Goal: Use online tool/utility: Utilize a website feature to perform a specific function

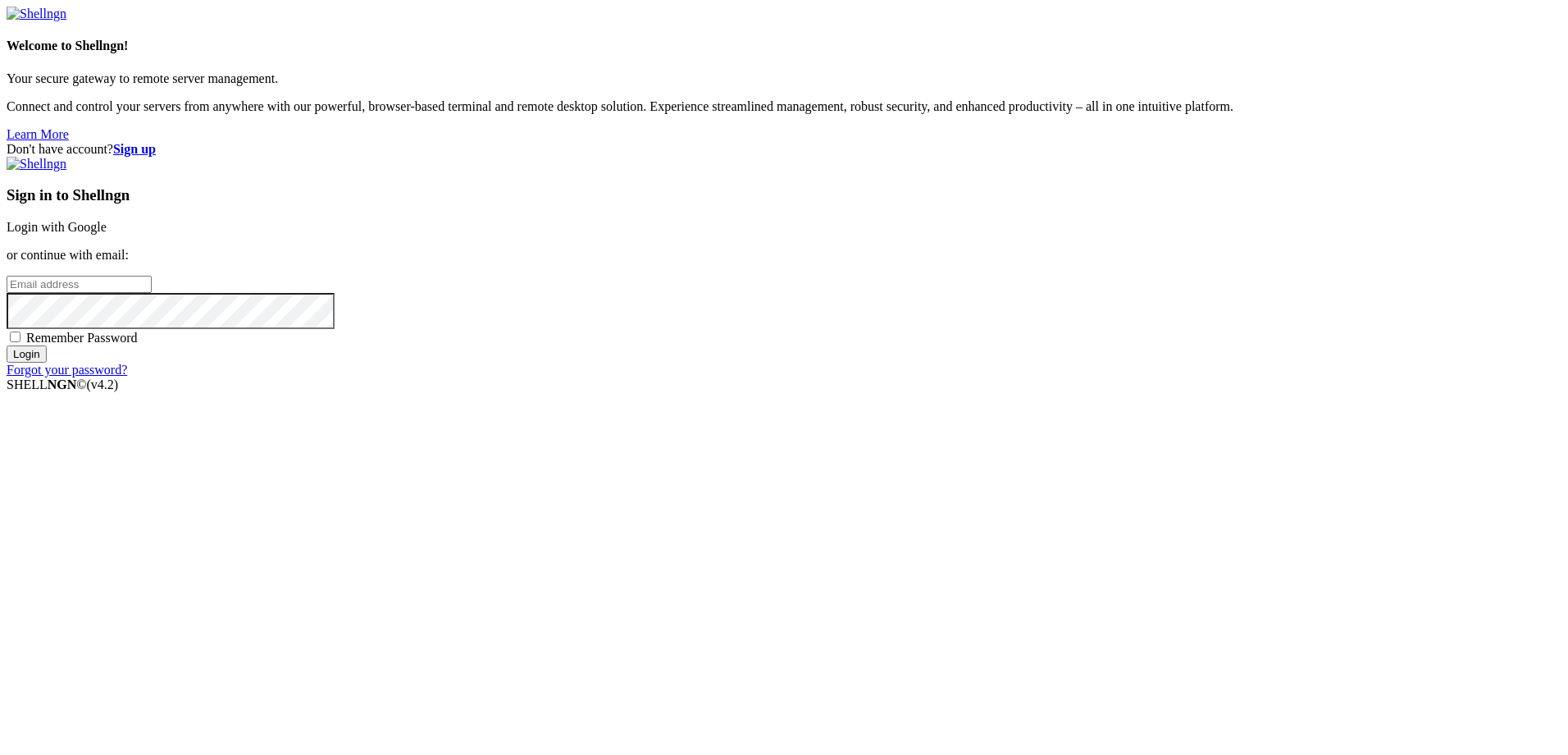
click at [107, 234] on link "Login with Google" at bounding box center [57, 227] width 100 height 14
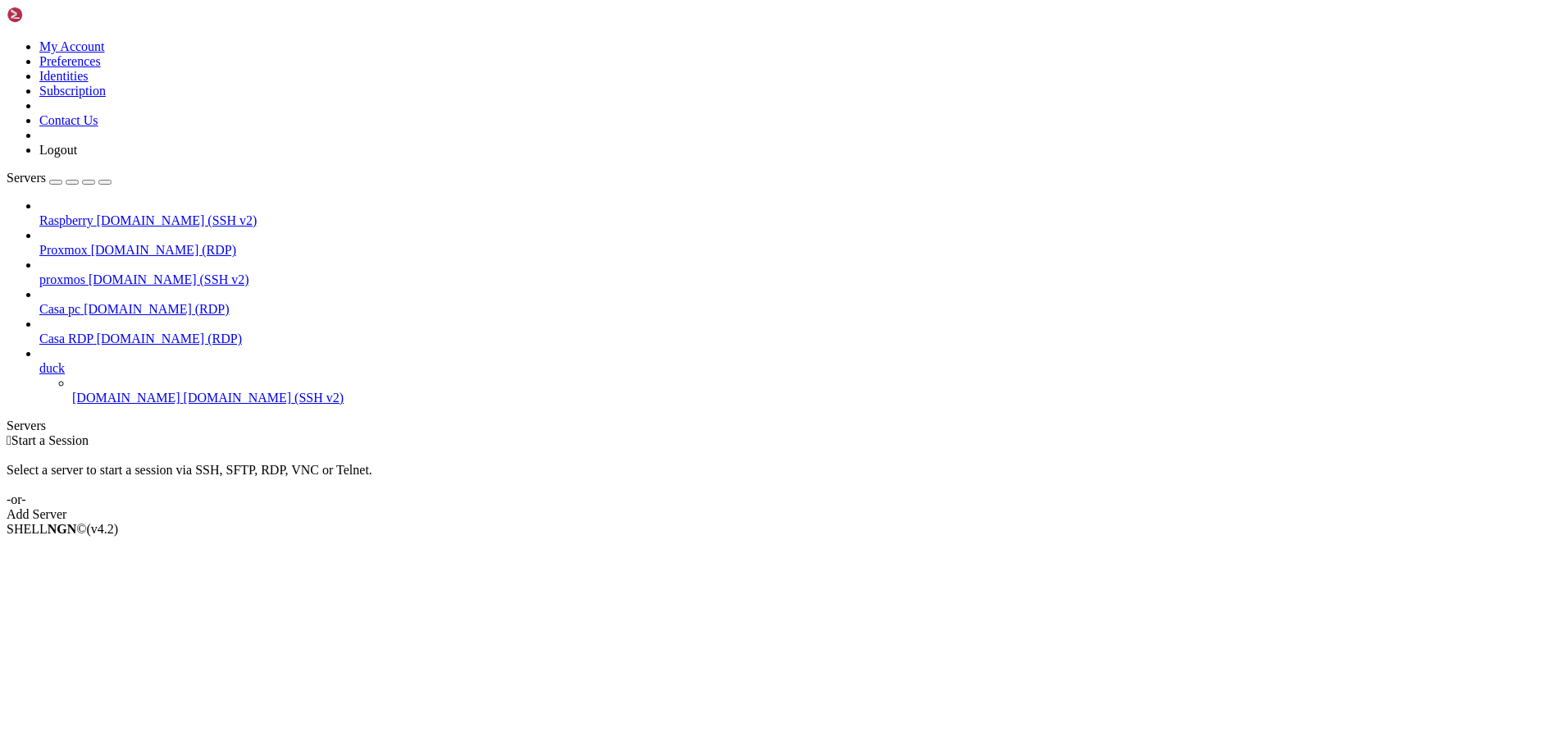
click at [106, 331] on span "[DOMAIN_NAME] (RDP)" at bounding box center [170, 338] width 146 height 14
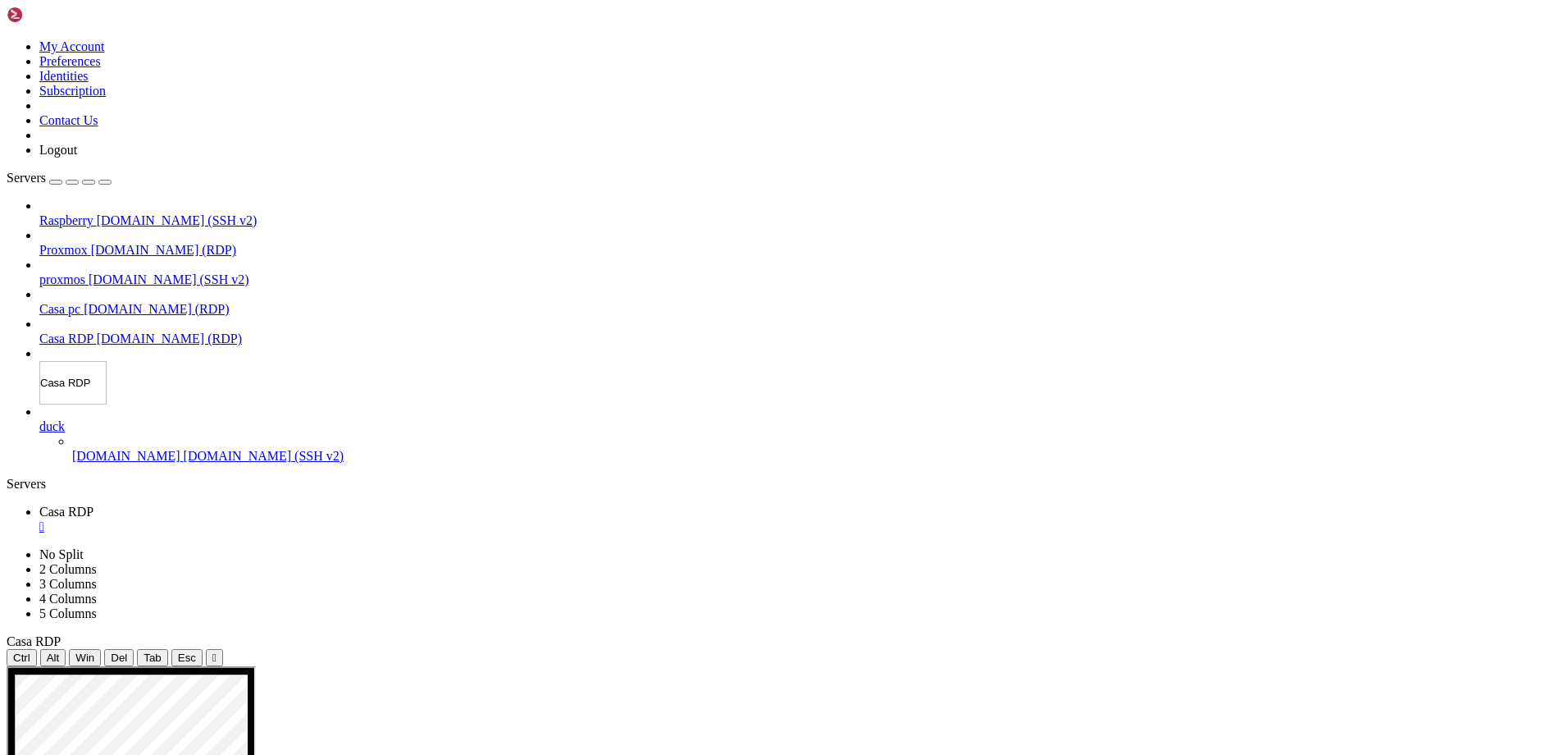
click at [96, 361] on input "Casa RDP" at bounding box center [73, 383] width 68 height 43
click at [102, 361] on input "Casa RDP" at bounding box center [73, 383] width 68 height 43
type input "Casa RDP Duck"
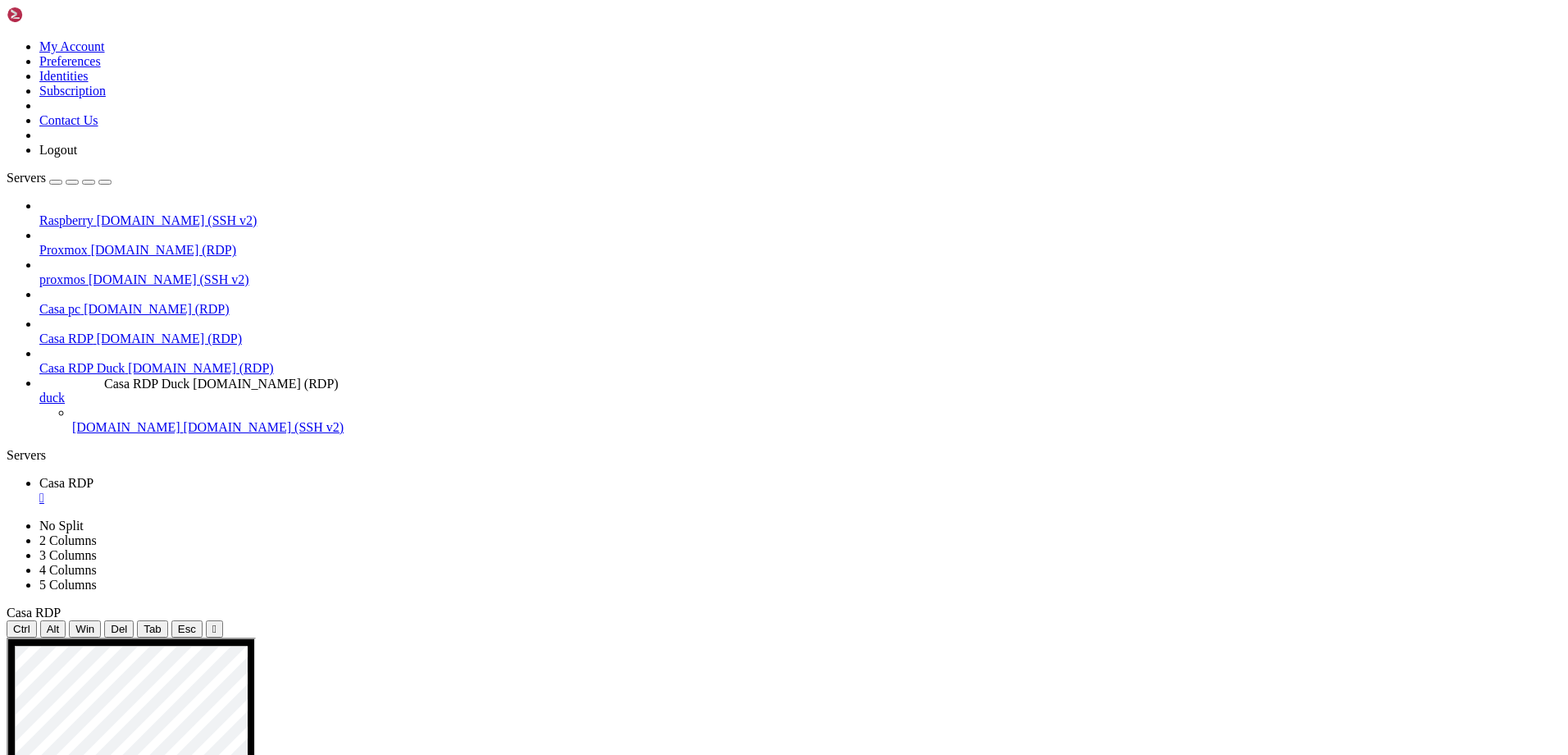
drag, startPoint x: 127, startPoint y: 319, endPoint x: 100, endPoint y: 369, distance: 56.8
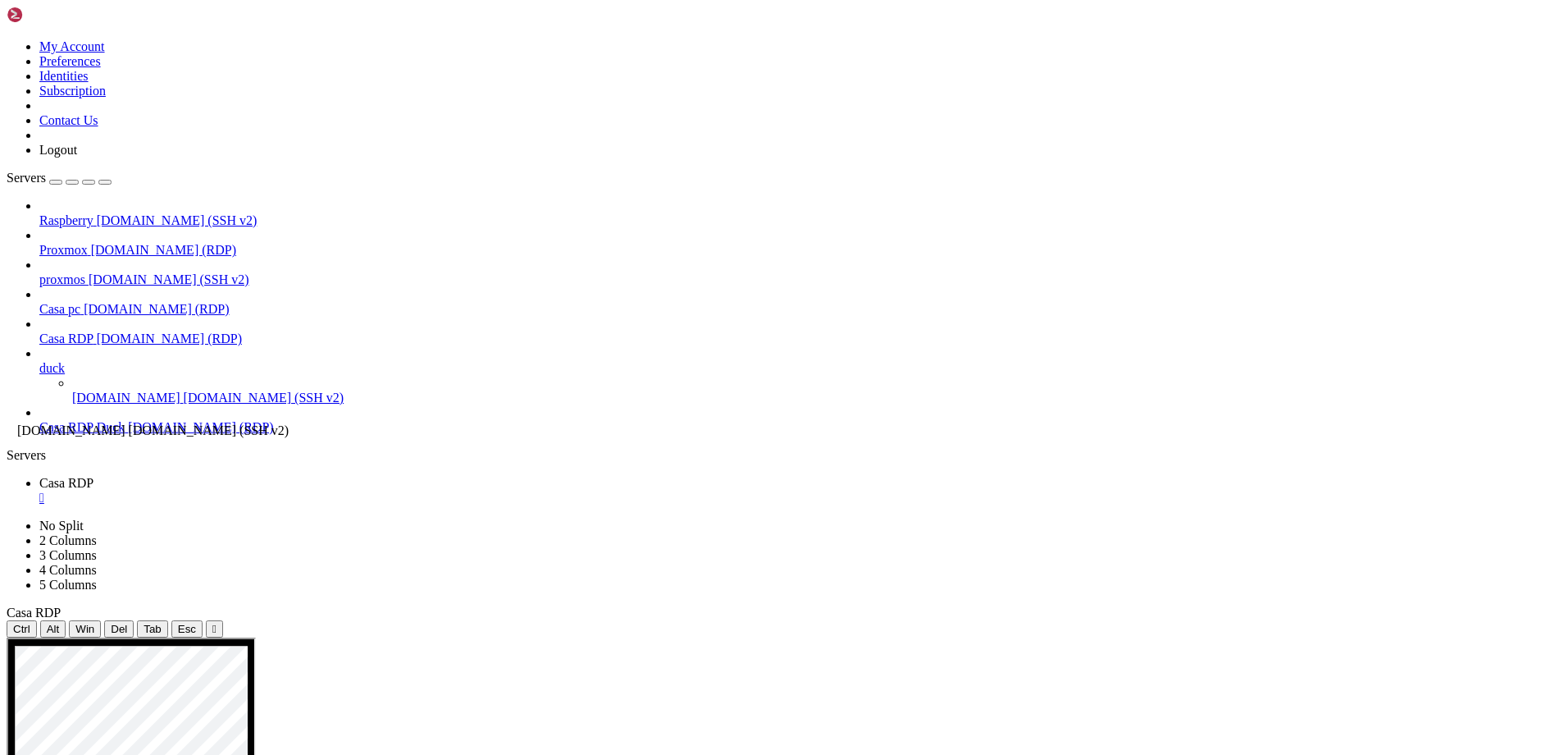
drag, startPoint x: 22, startPoint y: 347, endPoint x: 13, endPoint y: 416, distance: 69.6
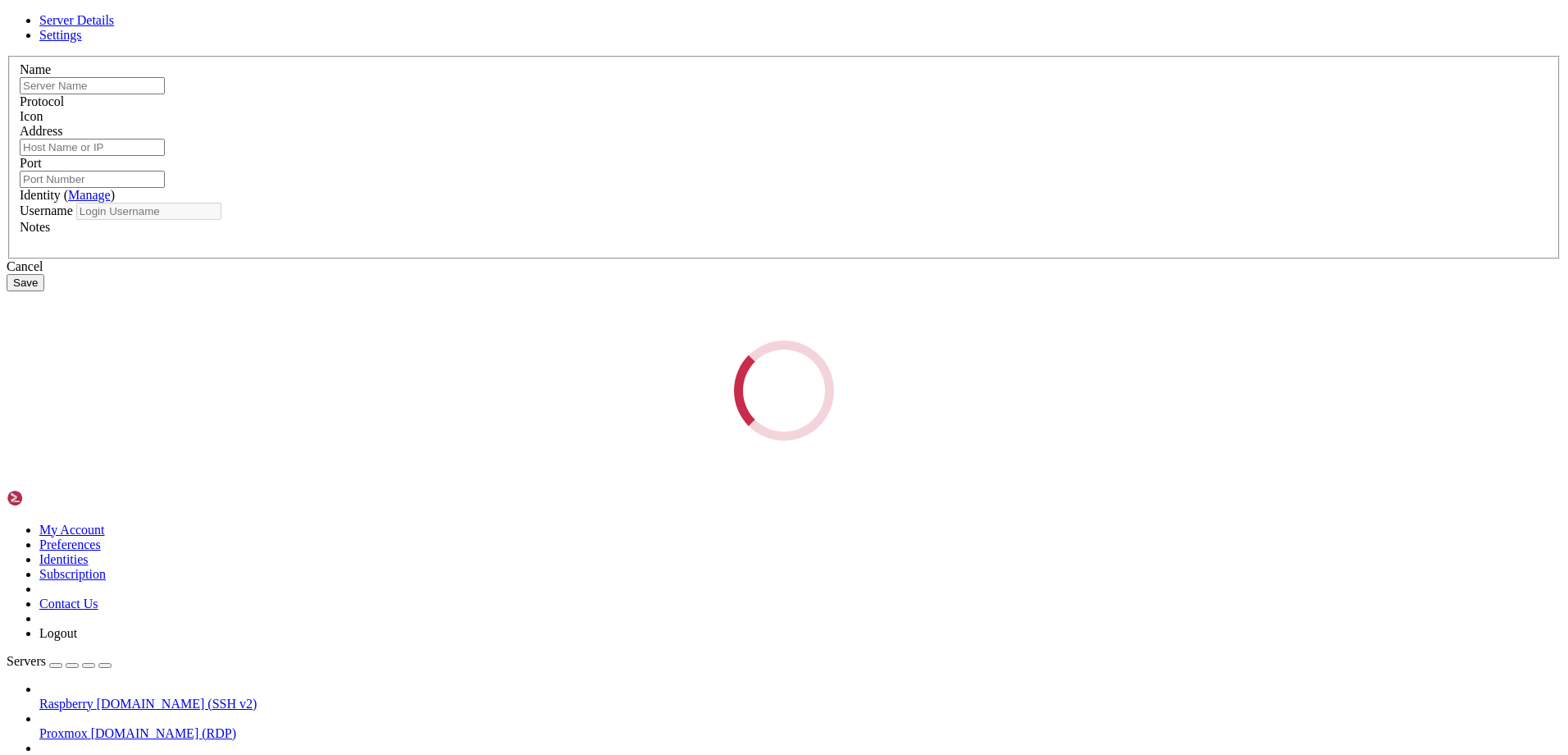
type input "Casa RDP Duck"
type input "[DOMAIN_NAME]"
type input "7003"
type input "Wolftora"
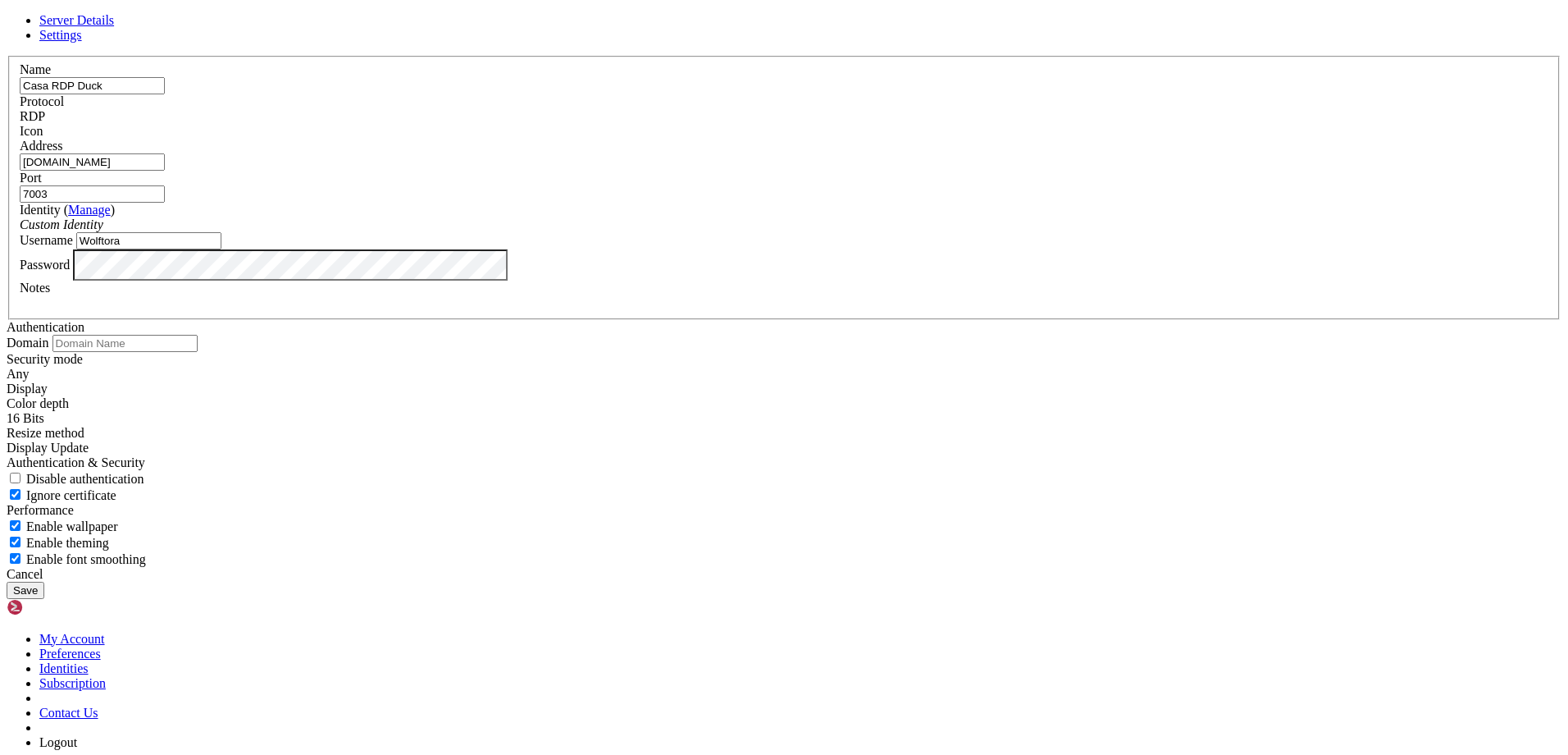
click at [165, 171] on input "[DOMAIN_NAME]" at bounding box center [93, 162] width 146 height 17
click at [7, 55] on icon at bounding box center [7, 55] width 0 height 0
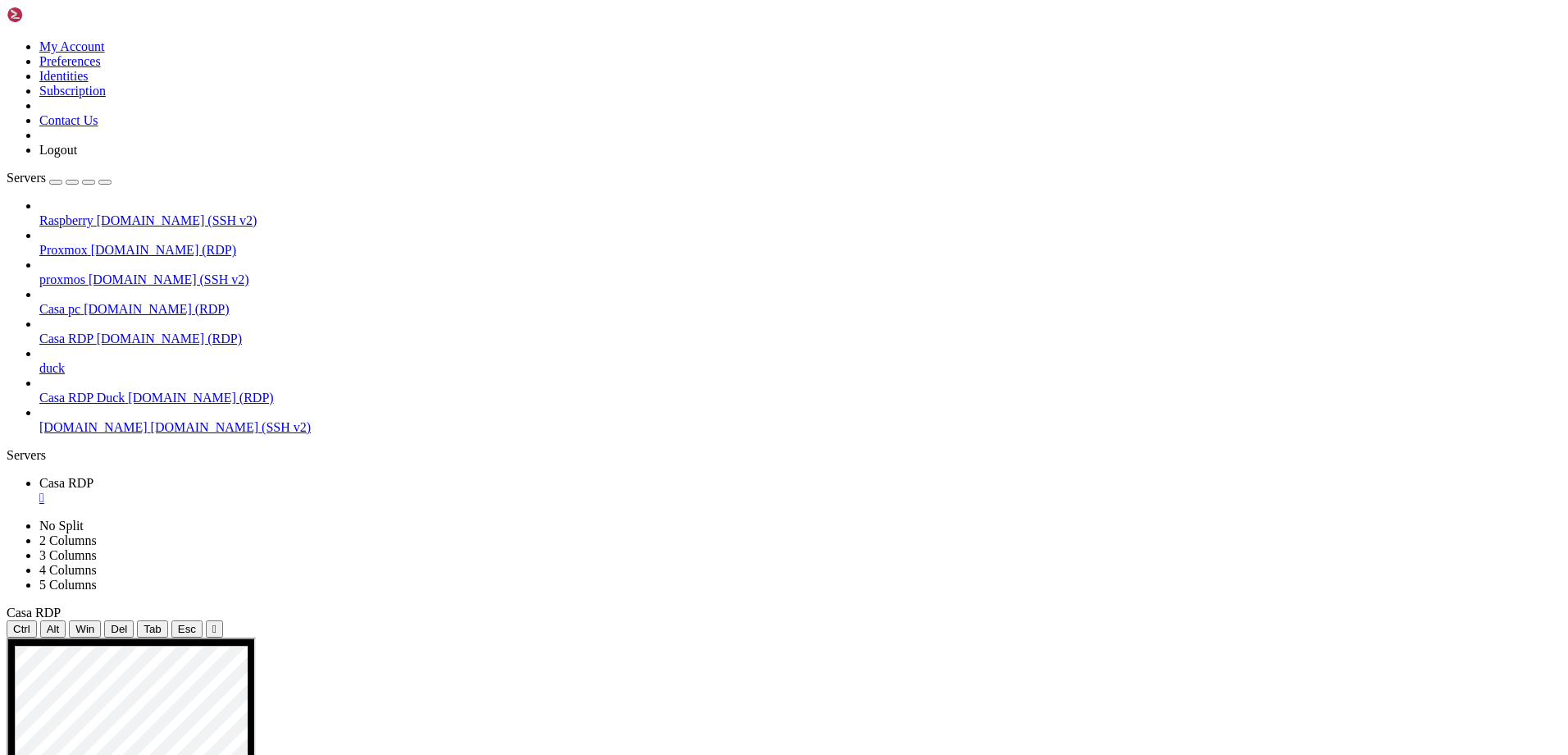
click at [151, 420] on span "[DOMAIN_NAME] (SSH v2)" at bounding box center [231, 427] width 161 height 14
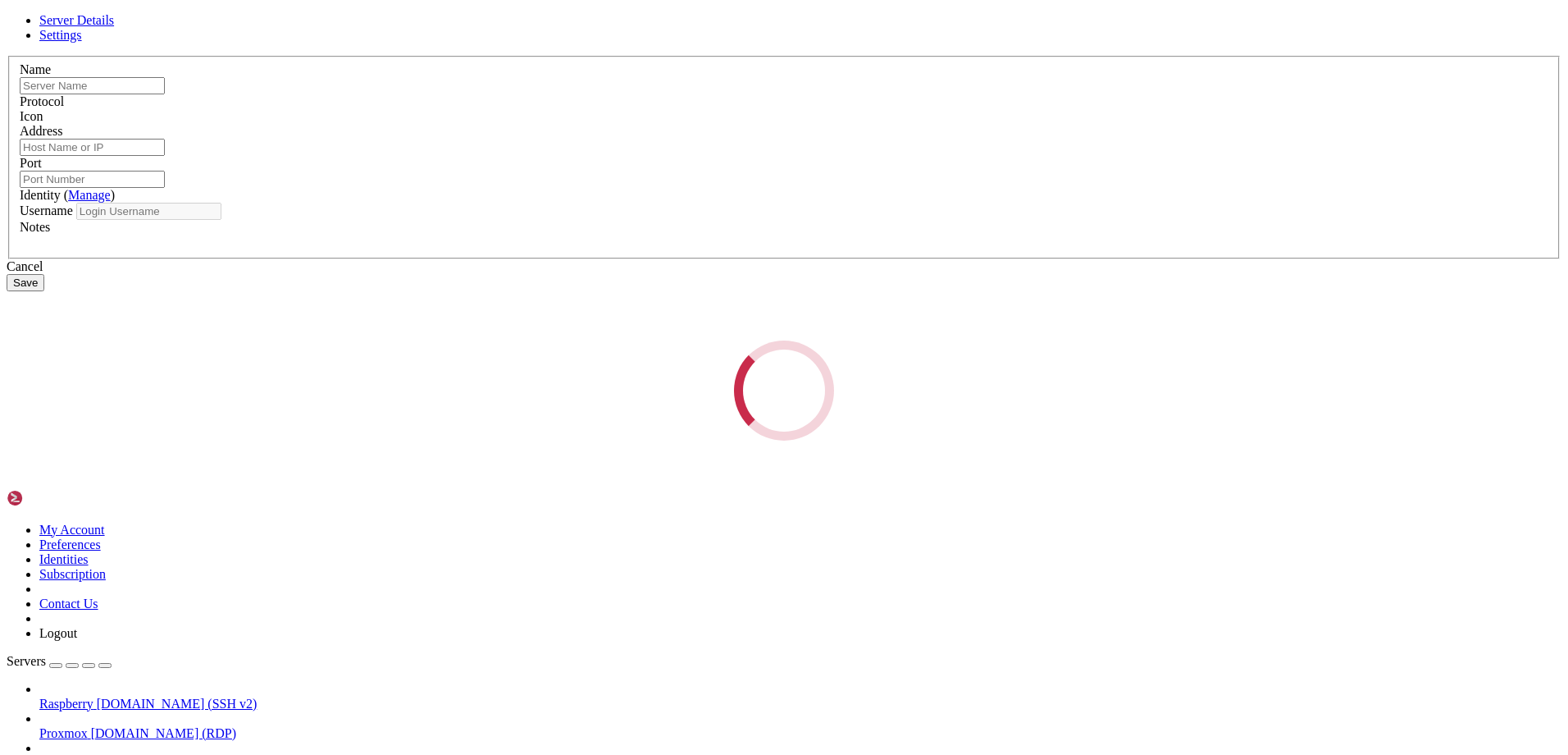
type input "[DOMAIN_NAME]"
type input "22"
type input "wolftora"
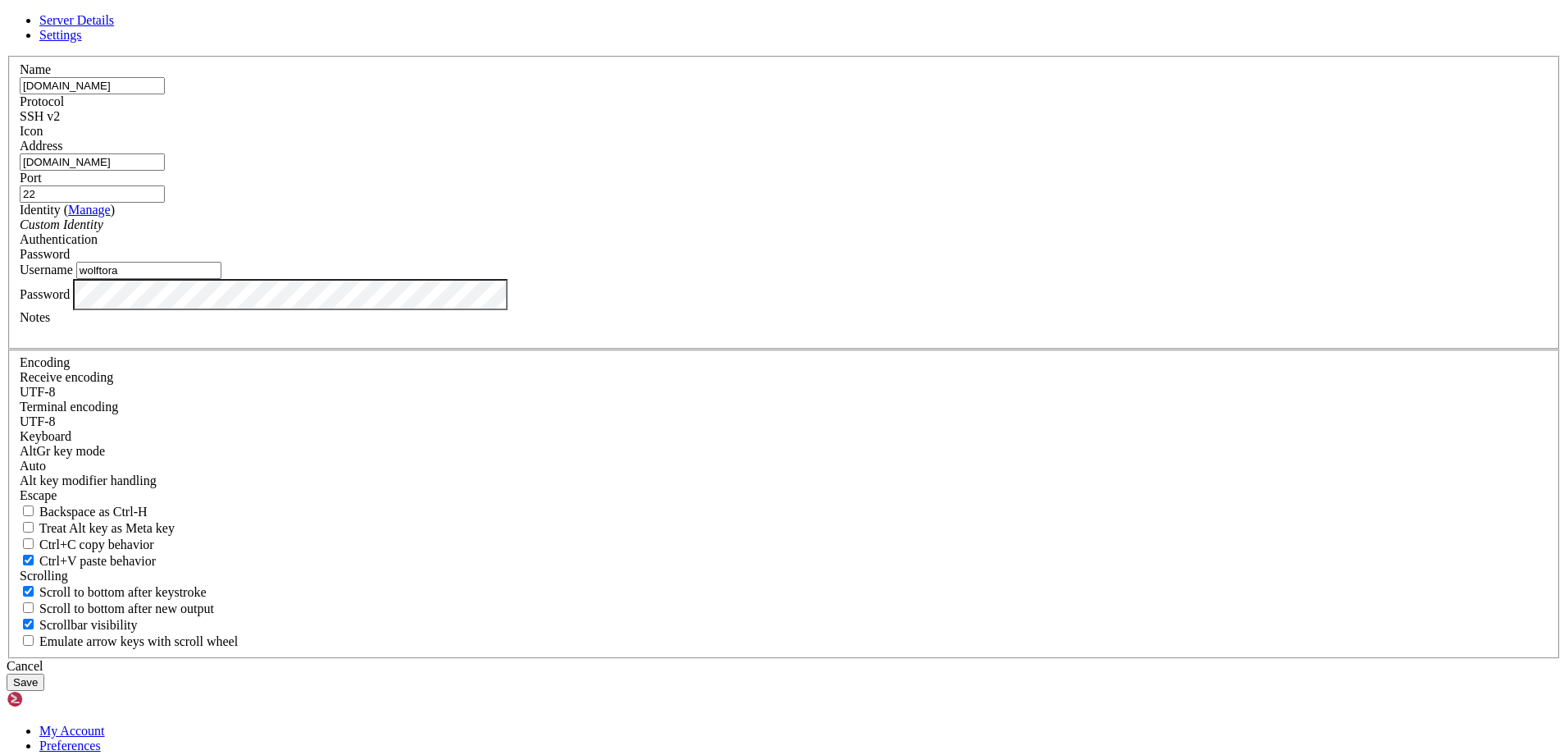
drag, startPoint x: 645, startPoint y: 285, endPoint x: 726, endPoint y: 285, distance: 81.0
click at [165, 171] on input "[DOMAIN_NAME]" at bounding box center [93, 162] width 146 height 17
click at [7, 55] on icon at bounding box center [7, 55] width 0 height 0
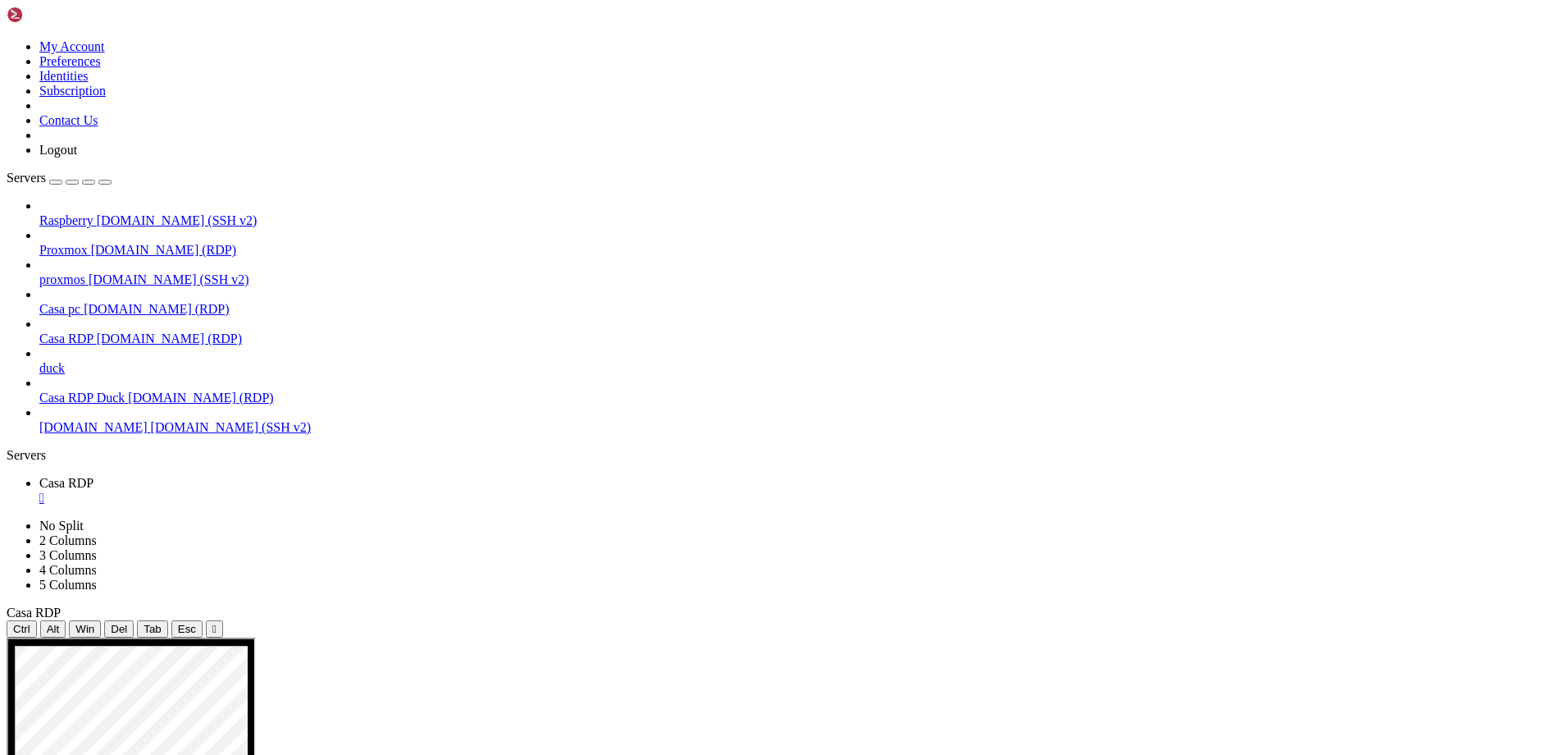
click at [128, 391] on span "[DOMAIN_NAME] (RDP)" at bounding box center [201, 398] width 146 height 14
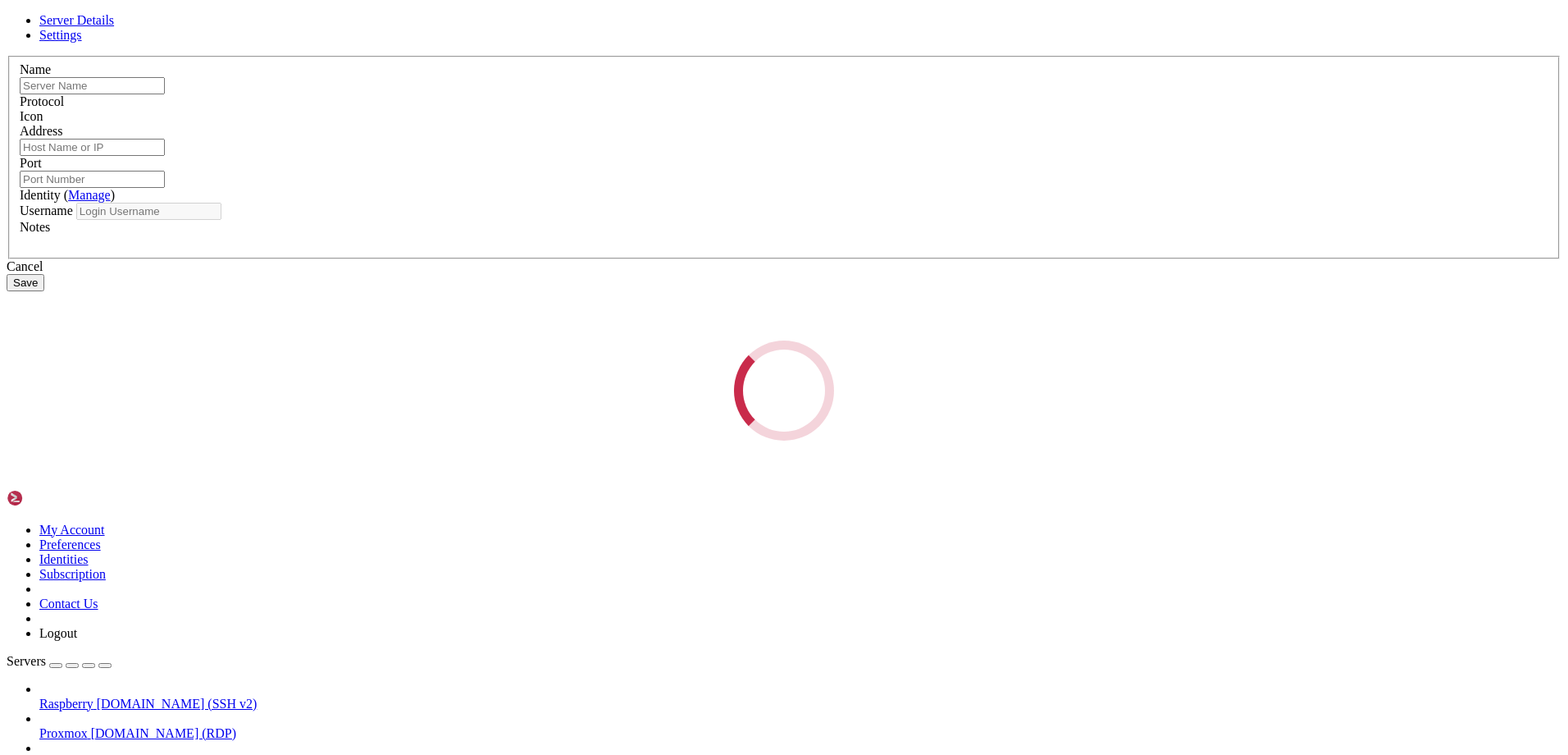
type input "Casa RDP Duck"
type input "[DOMAIN_NAME]"
type input "7003"
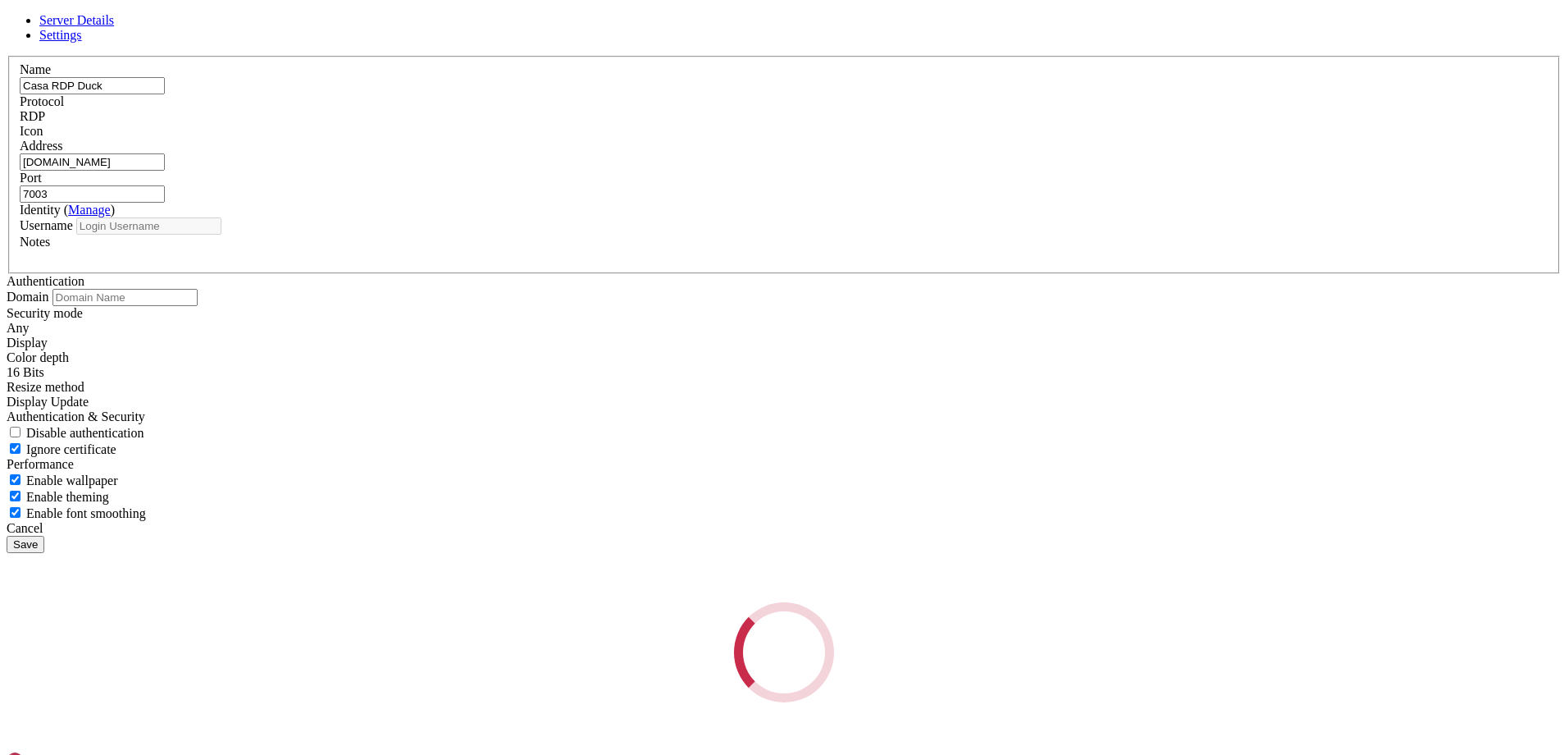
type input "Wolftora"
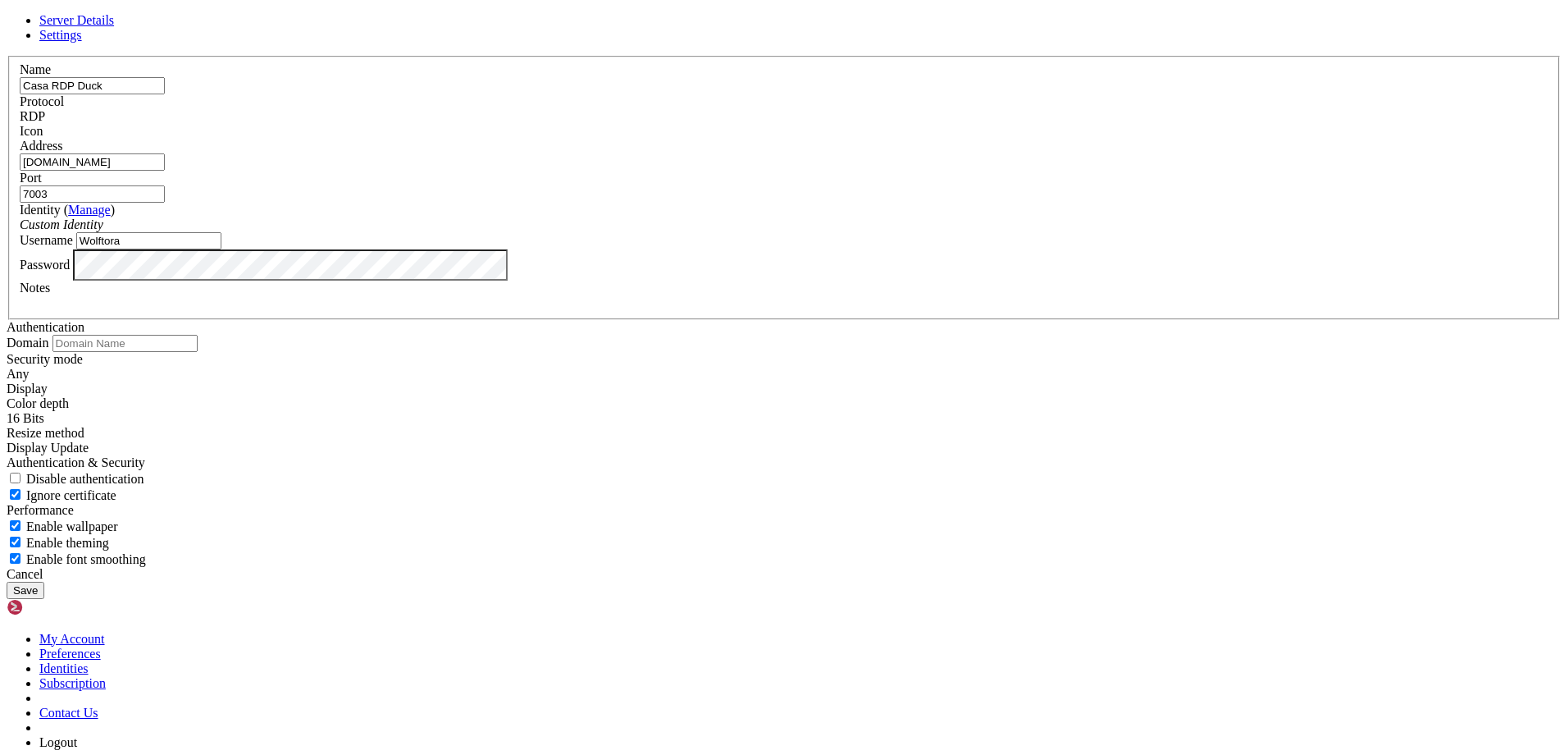
drag, startPoint x: 719, startPoint y: 290, endPoint x: 645, endPoint y: 286, distance: 74.1
click at [165, 171] on input "[DOMAIN_NAME]" at bounding box center [93, 162] width 146 height 17
paste input "[DOMAIN_NAME]"
type input "[DOMAIN_NAME]"
click at [44, 589] on button "Save" at bounding box center [26, 590] width 38 height 17
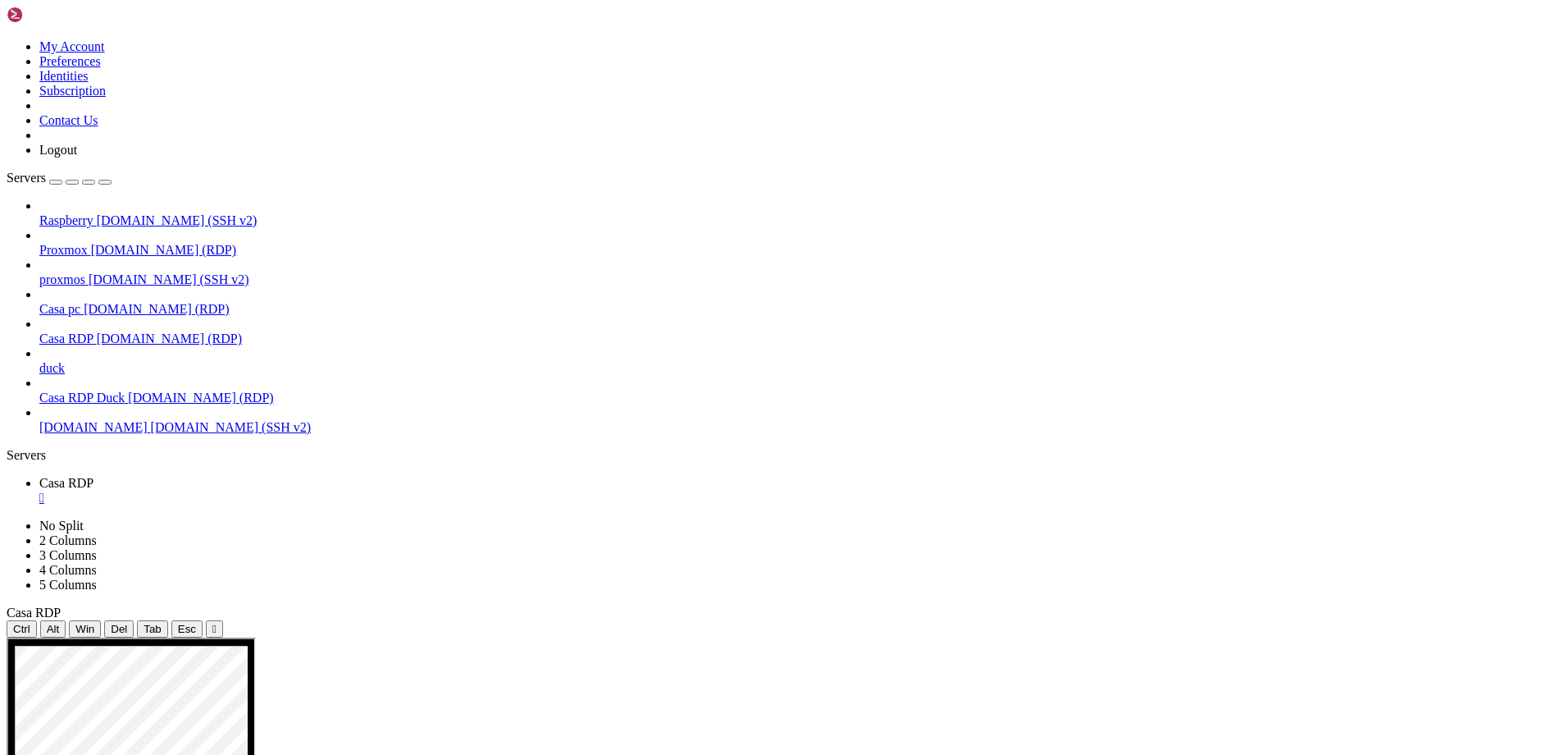
click at [56, 391] on span "Casa RDP Duck" at bounding box center [81, 398] width 85 height 14
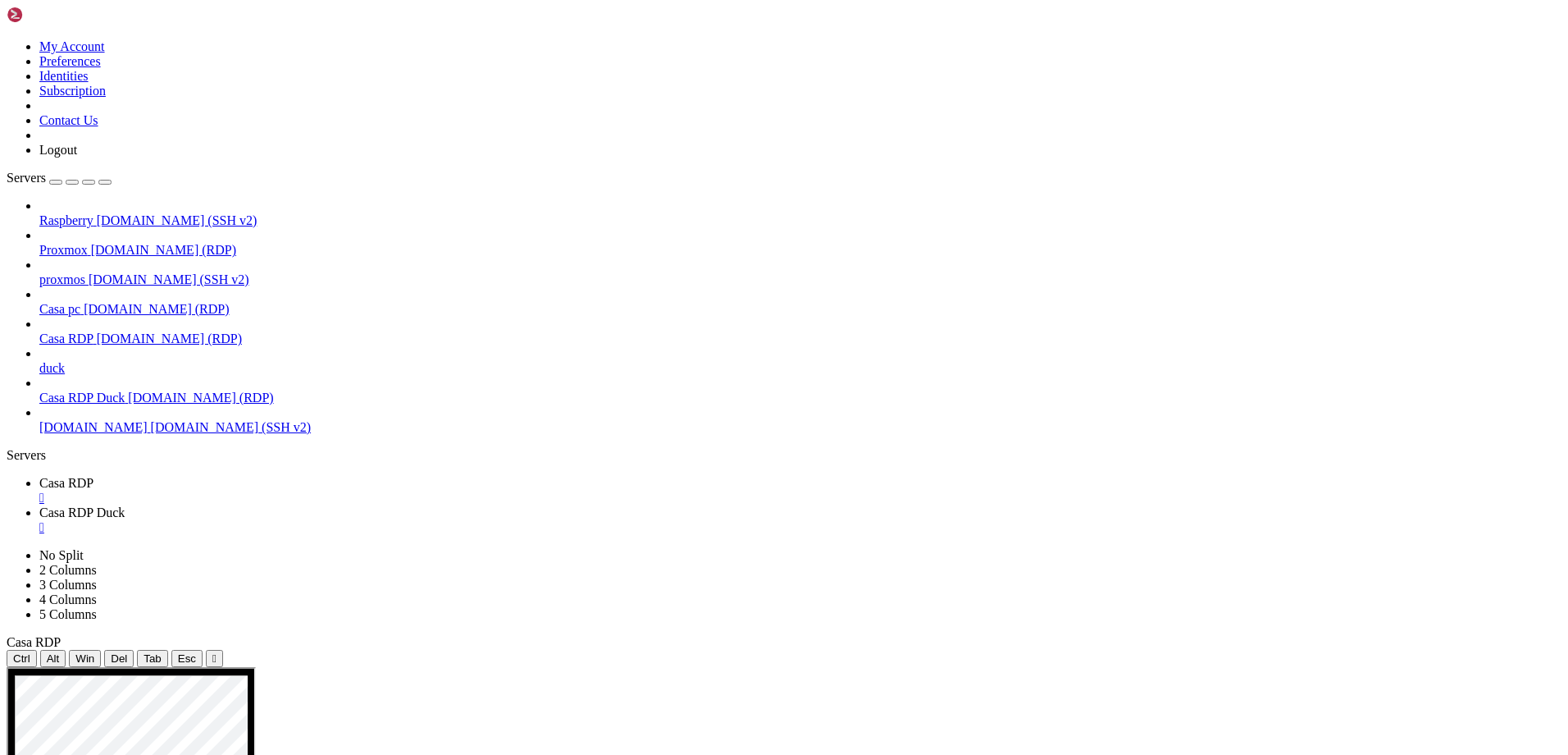
click at [94, 476] on span "Casa RDP" at bounding box center [66, 483] width 54 height 14
click at [125, 505] on span "Casa RDP Duck" at bounding box center [81, 512] width 85 height 14
click at [94, 476] on span "Casa RDP" at bounding box center [66, 483] width 54 height 14
click at [298, 491] on div "" at bounding box center [800, 498] width 1522 height 15
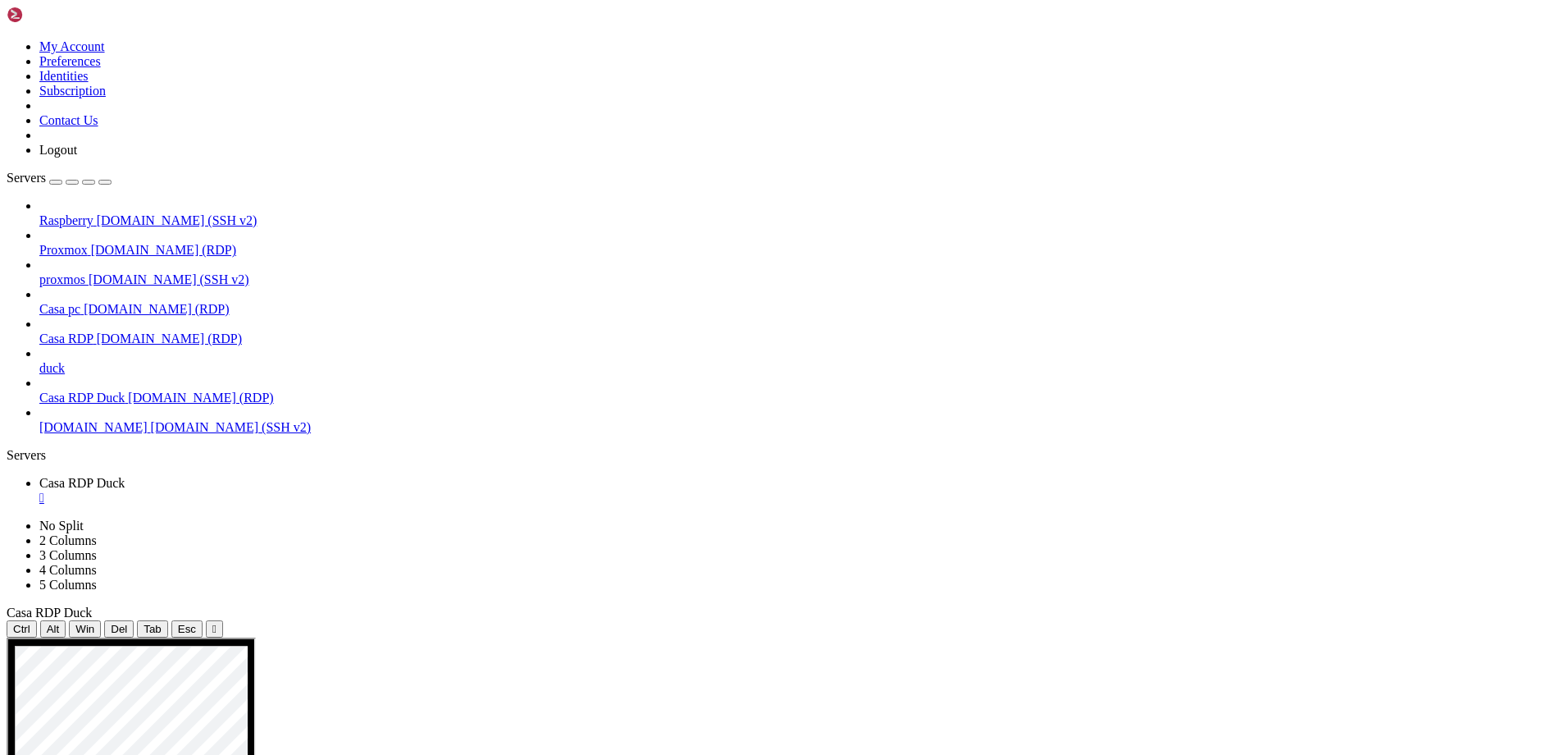
drag, startPoint x: 1267, startPoint y: 667, endPoint x: 1092, endPoint y: 675, distance: 175.2
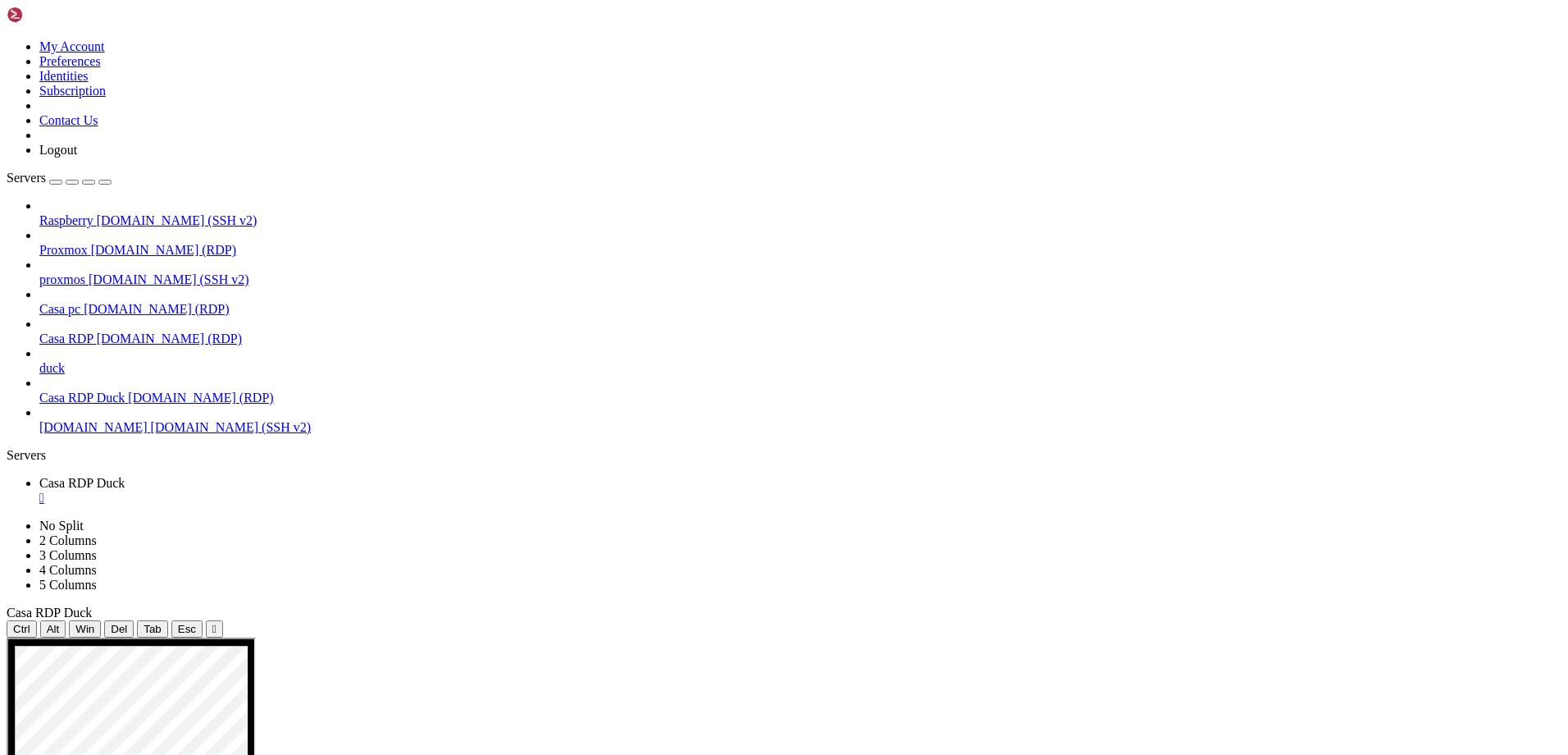
click at [39, 361] on icon at bounding box center [39, 361] width 0 height 0
drag, startPoint x: 33, startPoint y: 348, endPoint x: 61, endPoint y: 312, distance: 45.6
drag, startPoint x: 53, startPoint y: 397, endPoint x: 68, endPoint y: 322, distance: 76.5
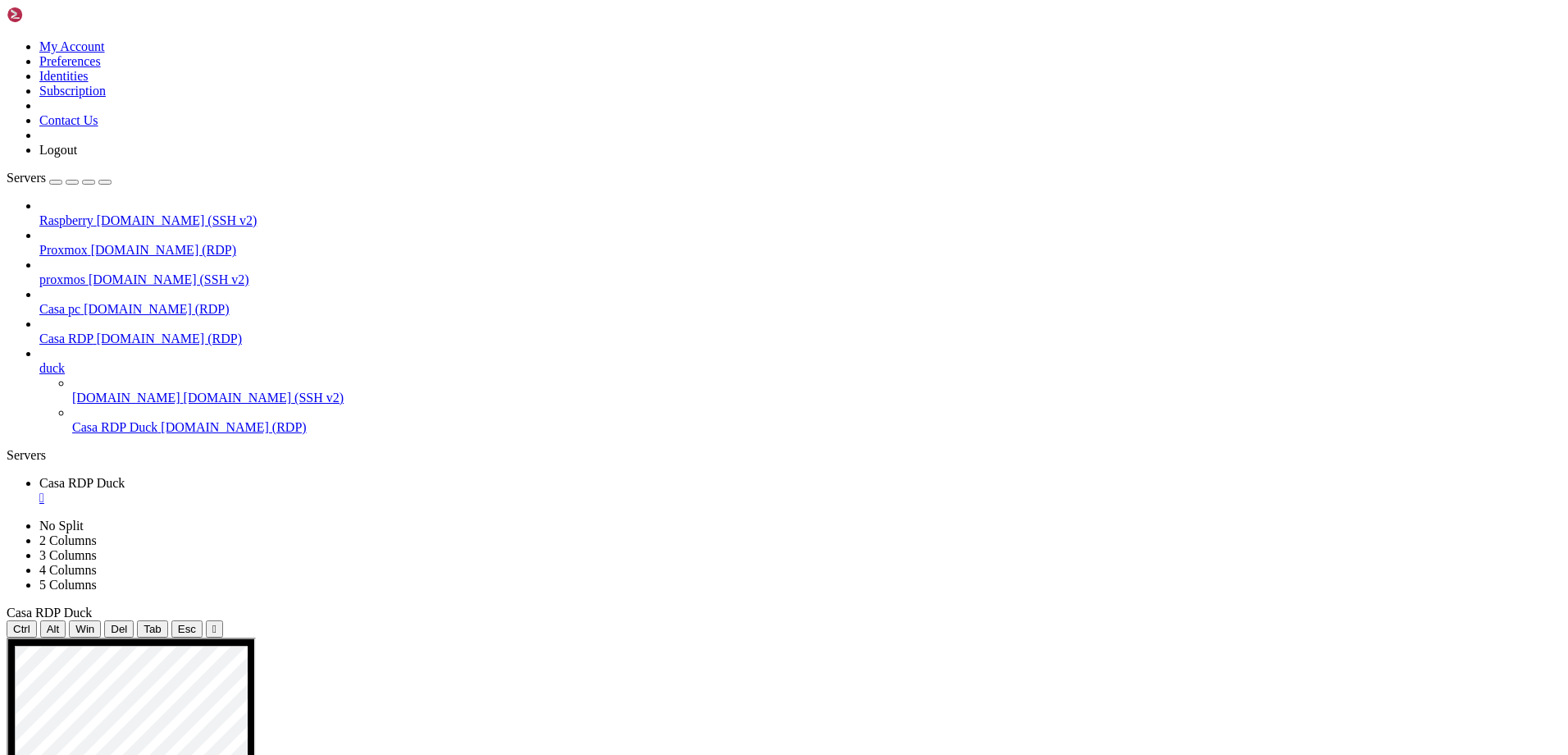
click at [39, 361] on icon at bounding box center [39, 361] width 0 height 0
click at [186, 347] on div at bounding box center [800, 354] width 1522 height 15
click at [39, 361] on icon at bounding box center [39, 361] width 0 height 0
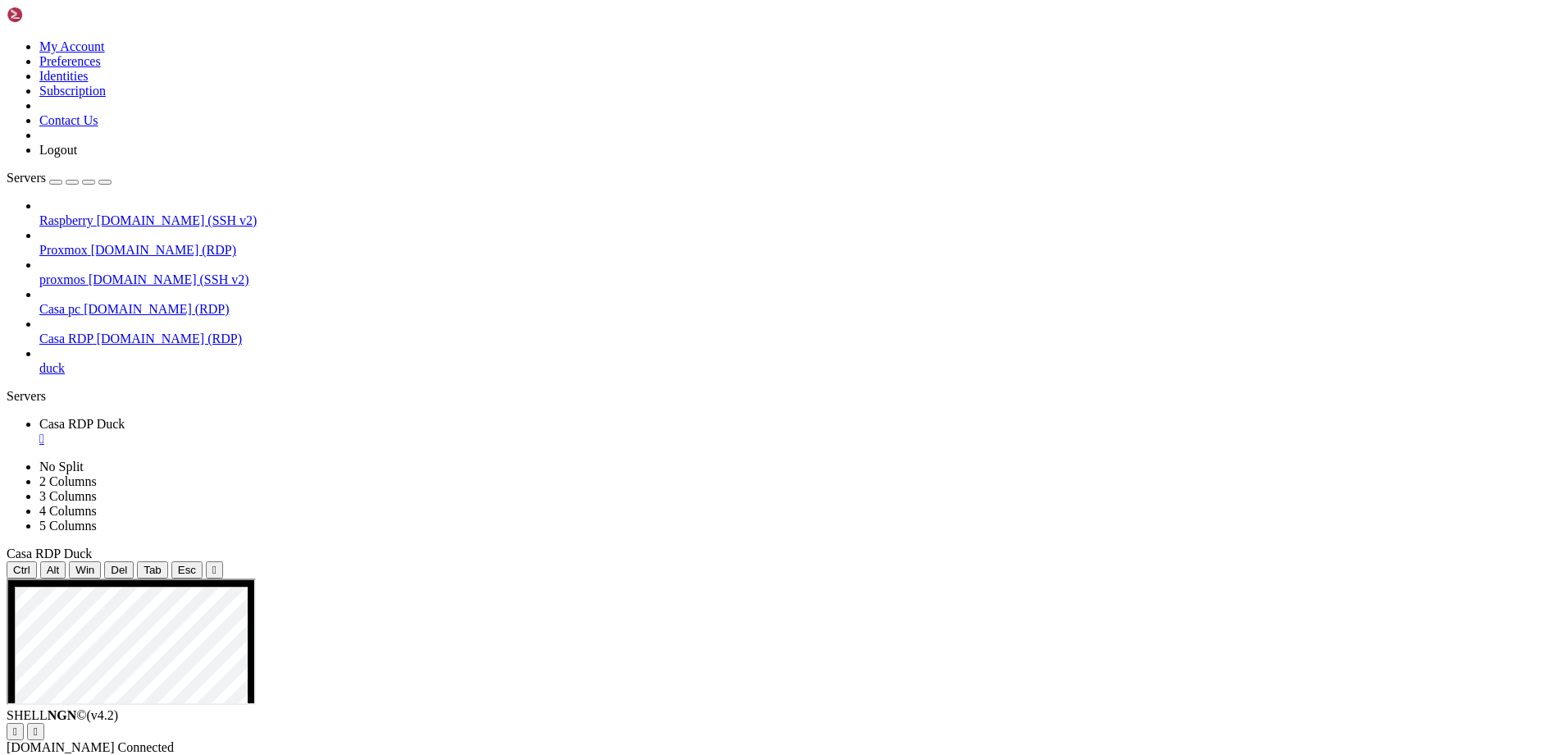
click at [64, 331] on span "Casa RDP" at bounding box center [66, 338] width 54 height 14
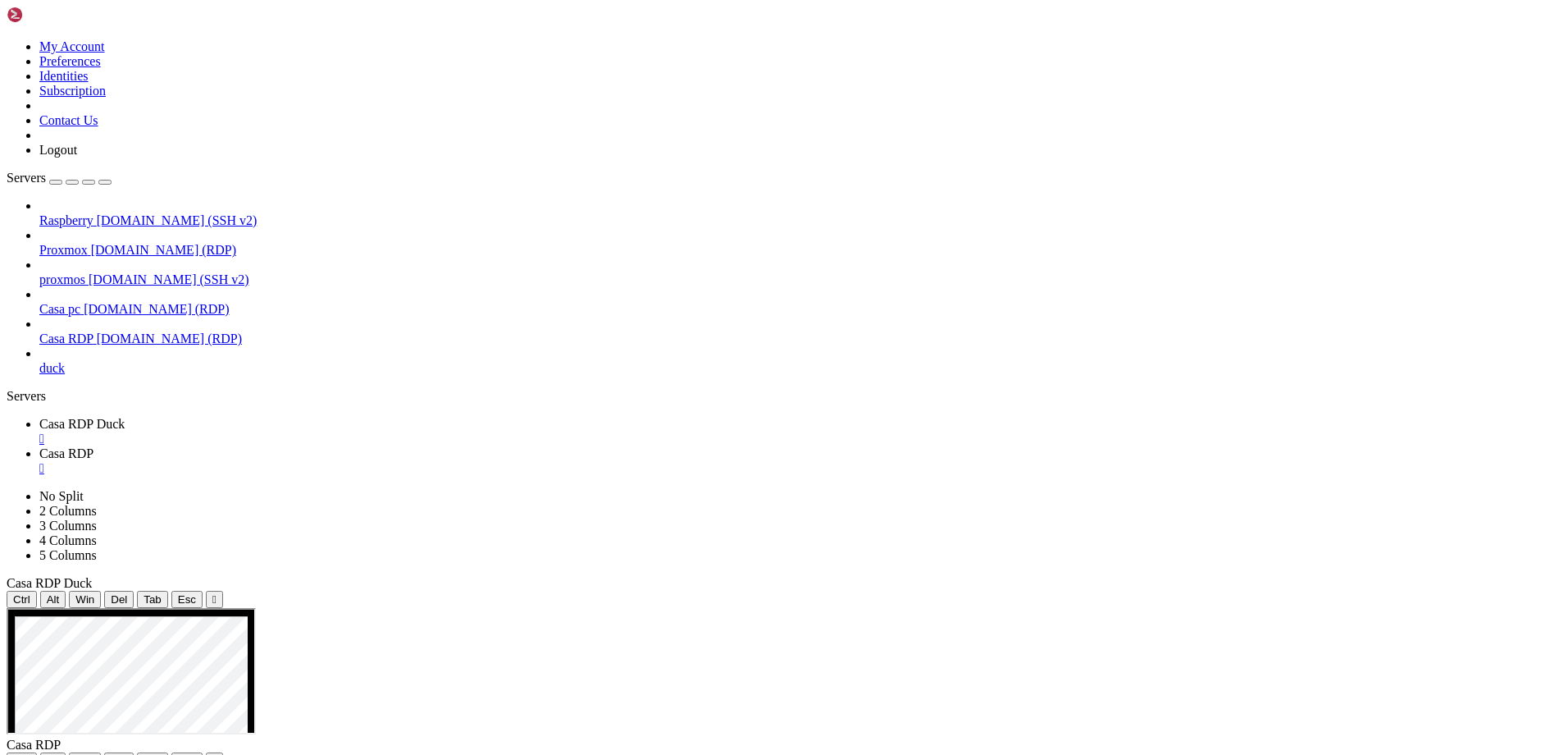
click at [329, 432] on div "" at bounding box center [800, 439] width 1522 height 15
